Goal: Task Accomplishment & Management: Manage account settings

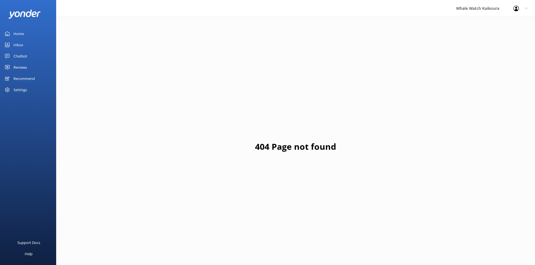
click at [25, 45] on link "Inbox" at bounding box center [28, 44] width 56 height 11
